Goal: Task Accomplishment & Management: Use online tool/utility

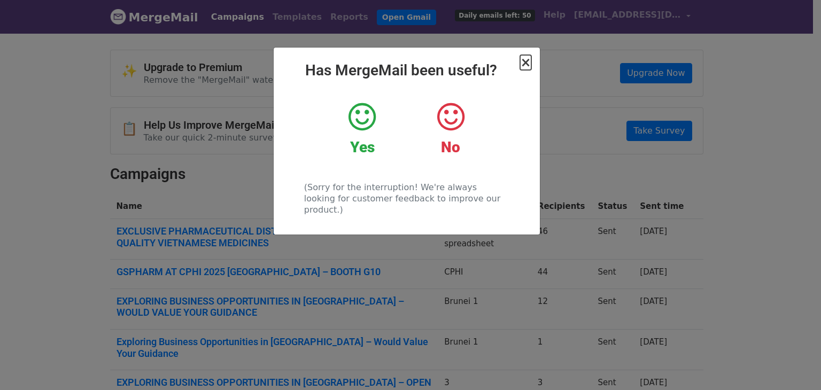
click at [531, 62] on span "×" at bounding box center [525, 62] width 11 height 15
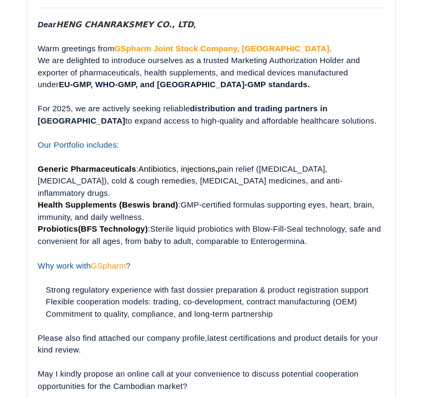
scroll to position [802, 0]
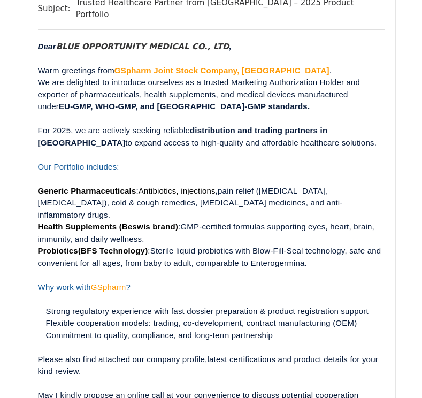
scroll to position [160, 0]
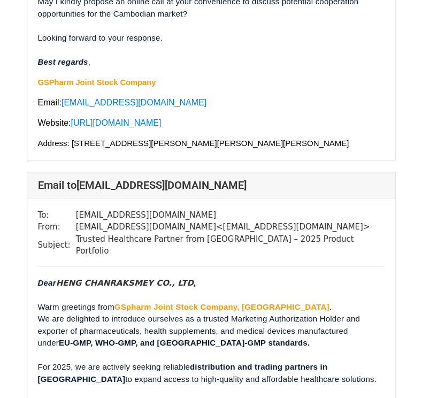
scroll to position [588, 0]
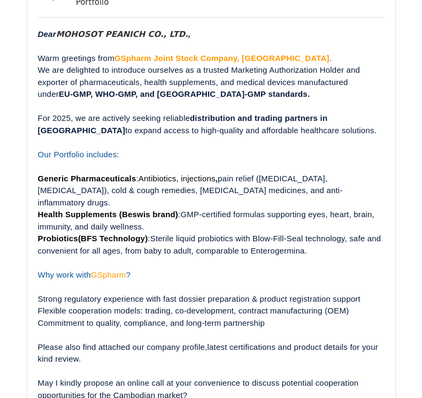
scroll to position [2834, 0]
